Goal: Task Accomplishment & Management: Manage account settings

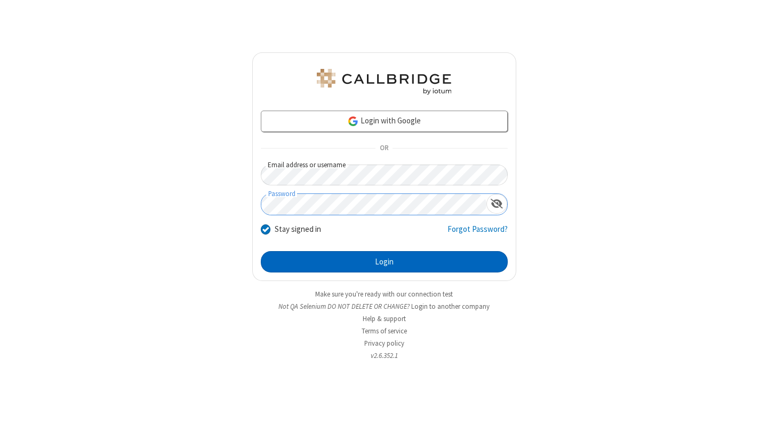
click at [384, 261] on button "Login" at bounding box center [384, 261] width 247 height 21
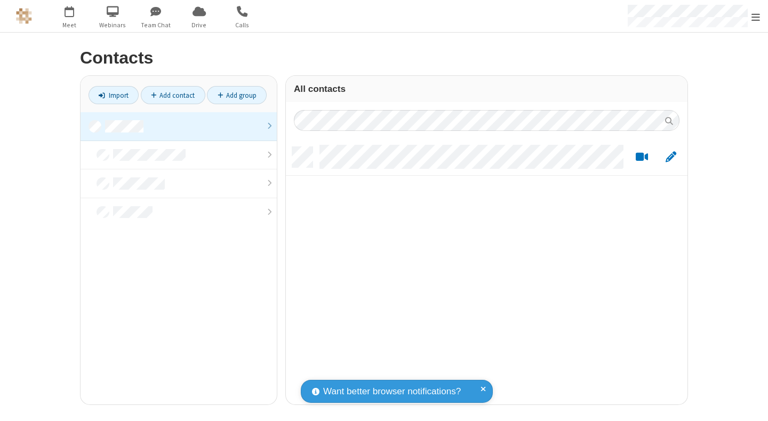
scroll to position [257, 394]
click at [179, 126] on link at bounding box center [179, 126] width 196 height 29
click at [173, 95] on link "Add contact" at bounding box center [173, 95] width 65 height 18
